Goal: Find specific page/section: Find specific page/section

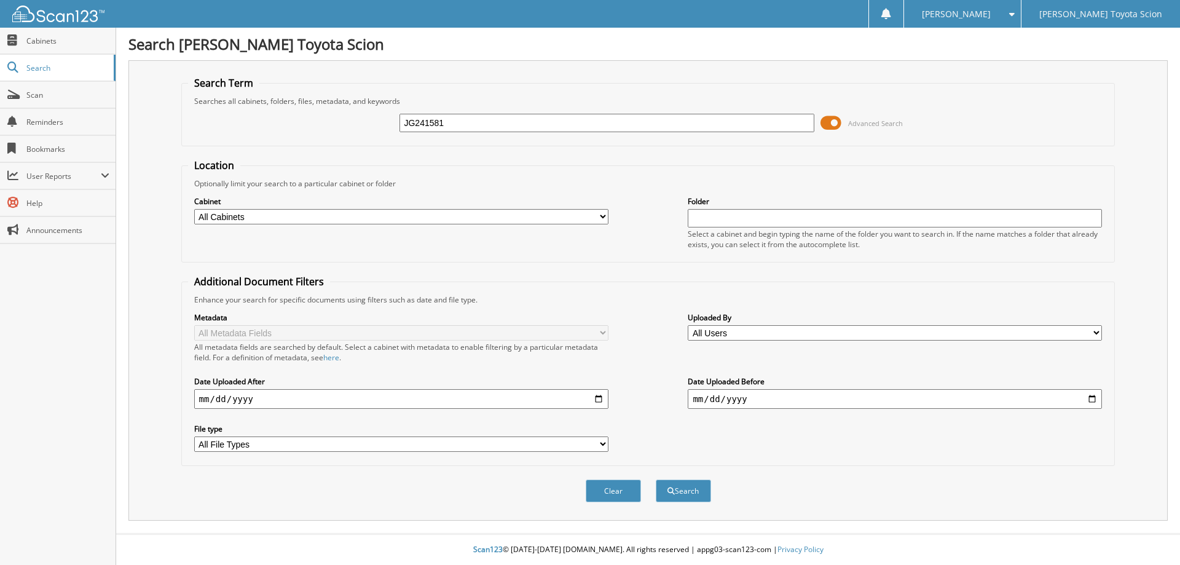
type input "JG241581"
click at [656, 479] on button "Search" at bounding box center [683, 490] width 55 height 23
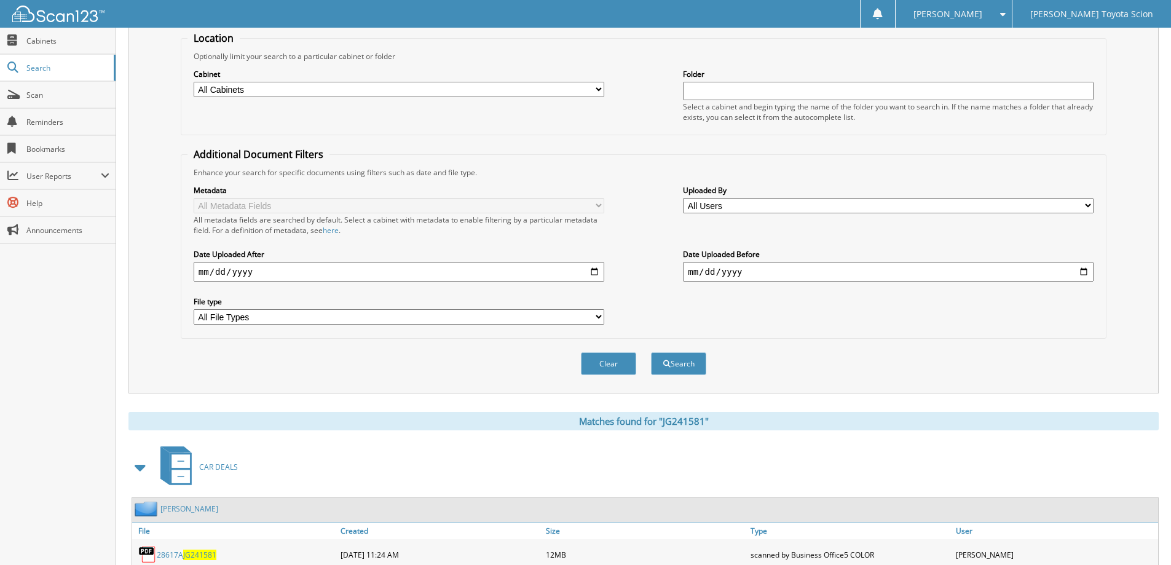
scroll to position [170, 0]
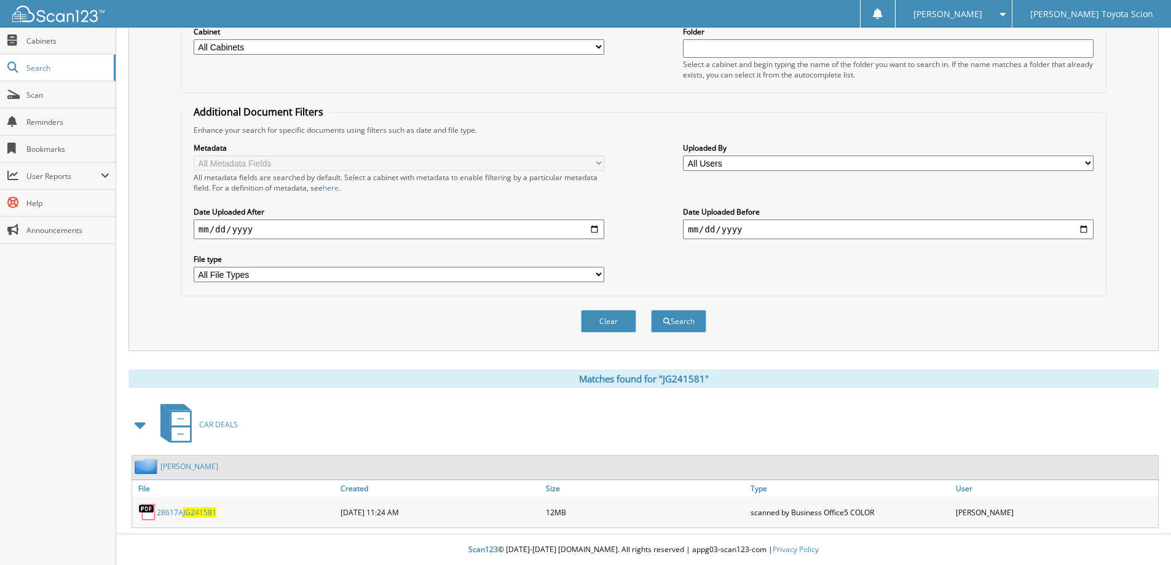
click at [202, 514] on span "JG241581" at bounding box center [199, 512] width 33 height 10
